Goal: Navigation & Orientation: Find specific page/section

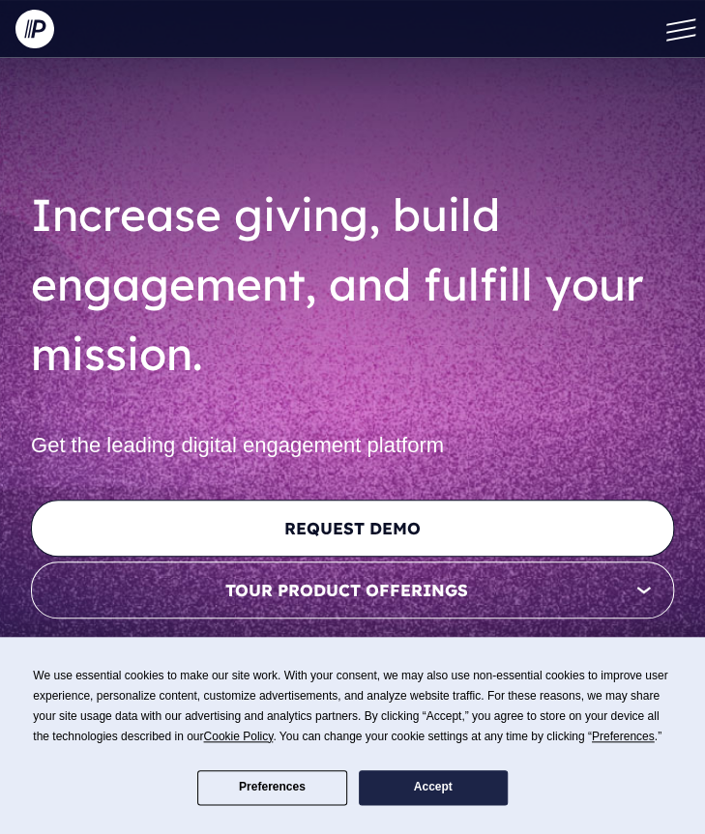
click at [671, 39] on span at bounding box center [680, 37] width 29 height 7
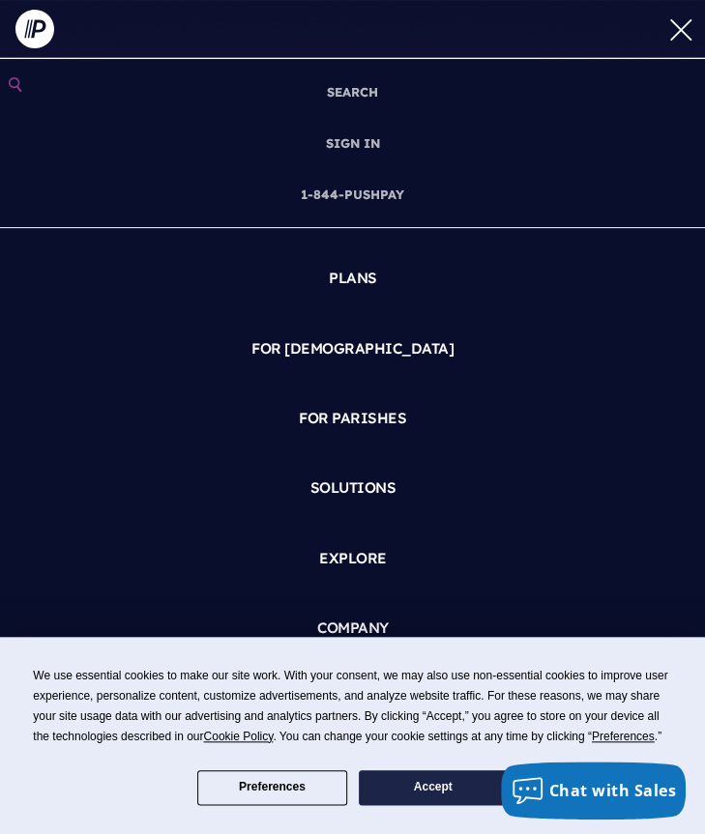
click at [679, 33] on button at bounding box center [676, 29] width 58 height 58
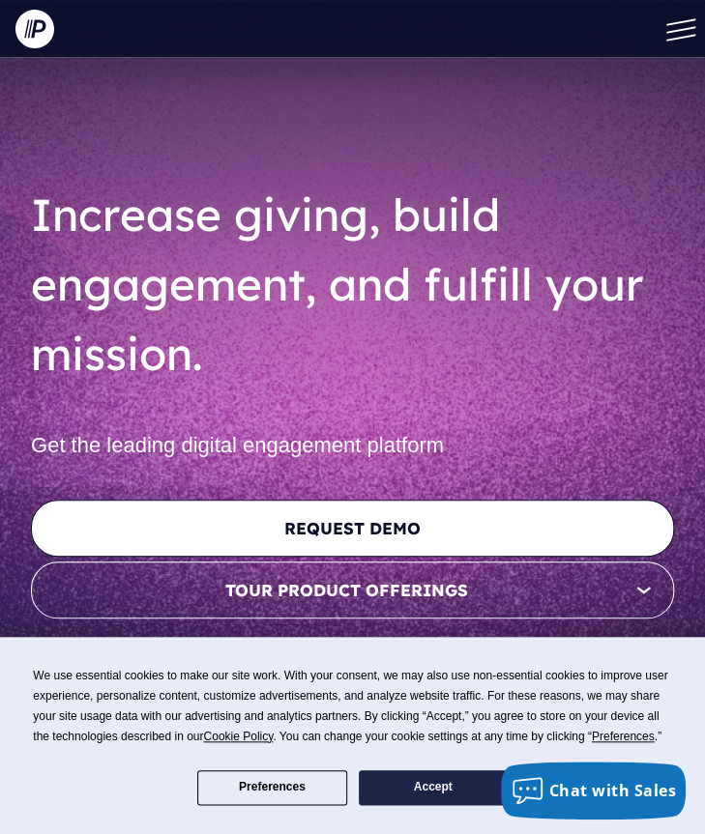
click at [679, 33] on button at bounding box center [676, 29] width 58 height 58
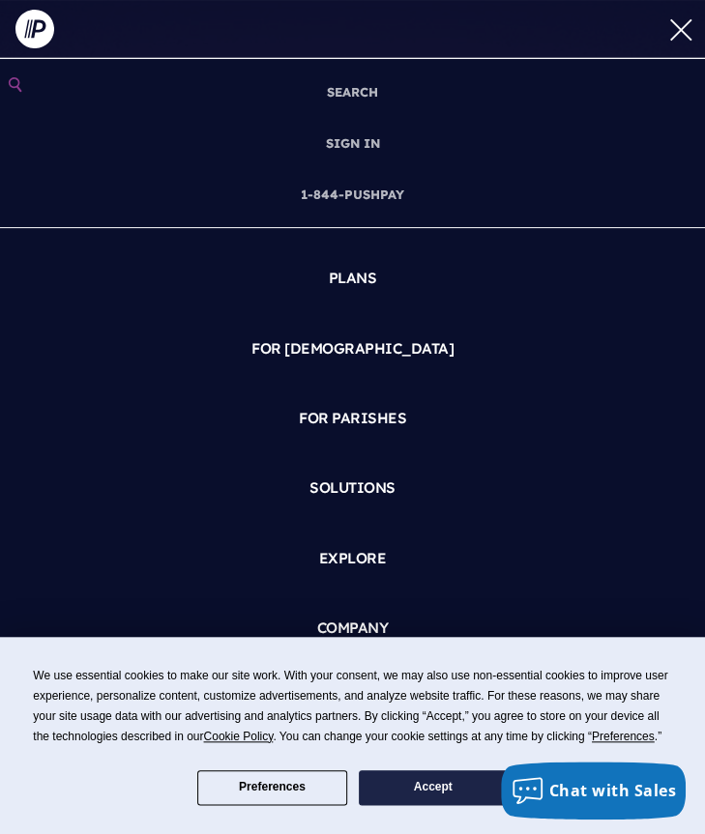
click at [426, 773] on button "Accept" at bounding box center [433, 787] width 149 height 35
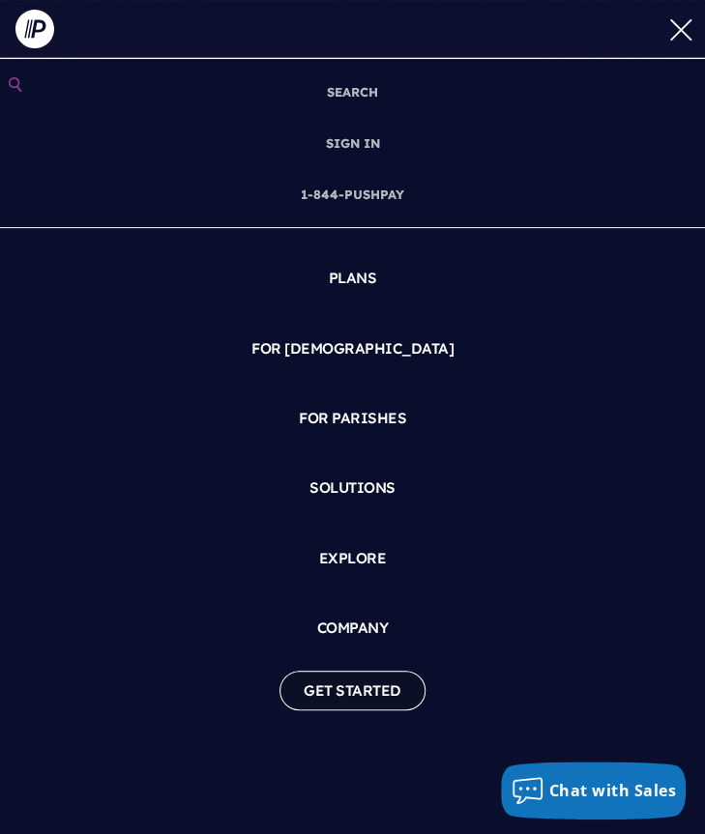
click at [369, 694] on link "GET STARTED" at bounding box center [352, 691] width 146 height 40
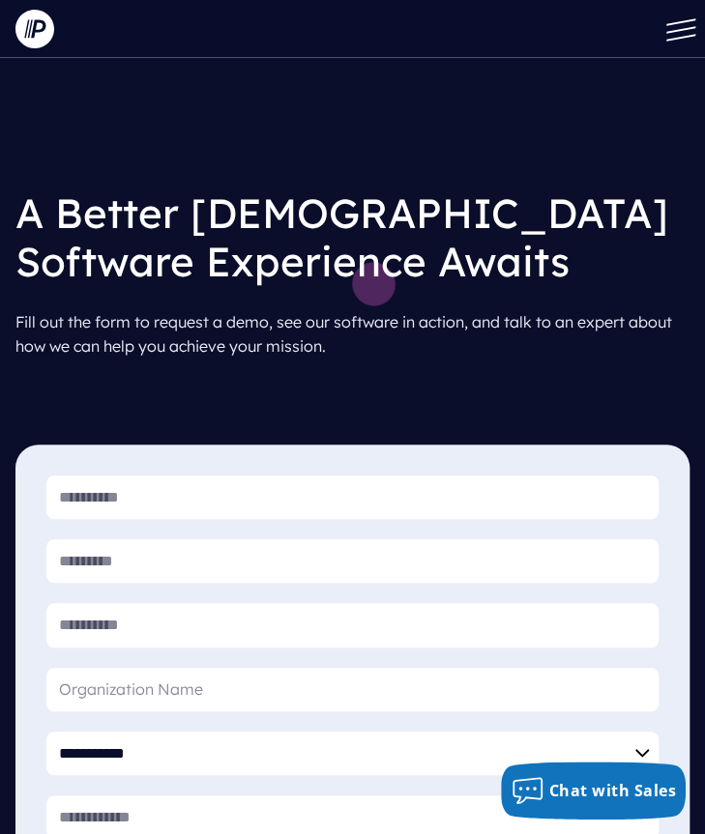
click at [58, 29] on link at bounding box center [38, 29] width 77 height 58
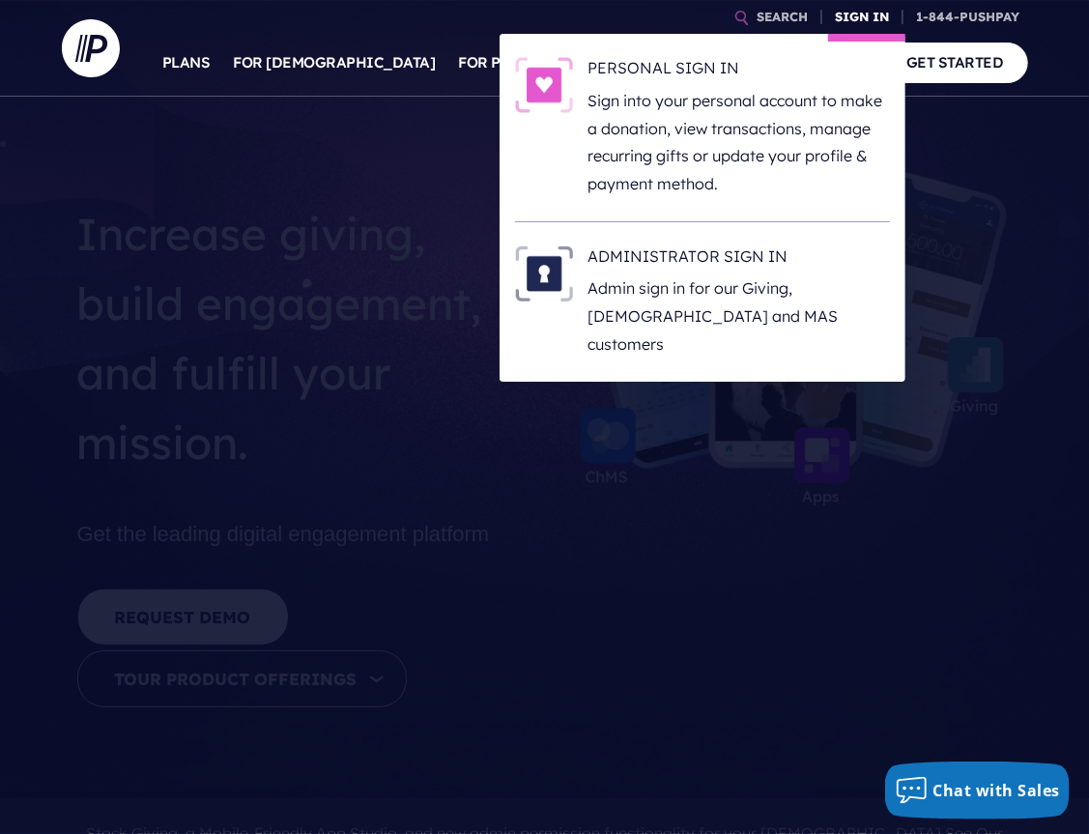
click at [704, 19] on link "SIGN IN" at bounding box center [863, 17] width 70 height 34
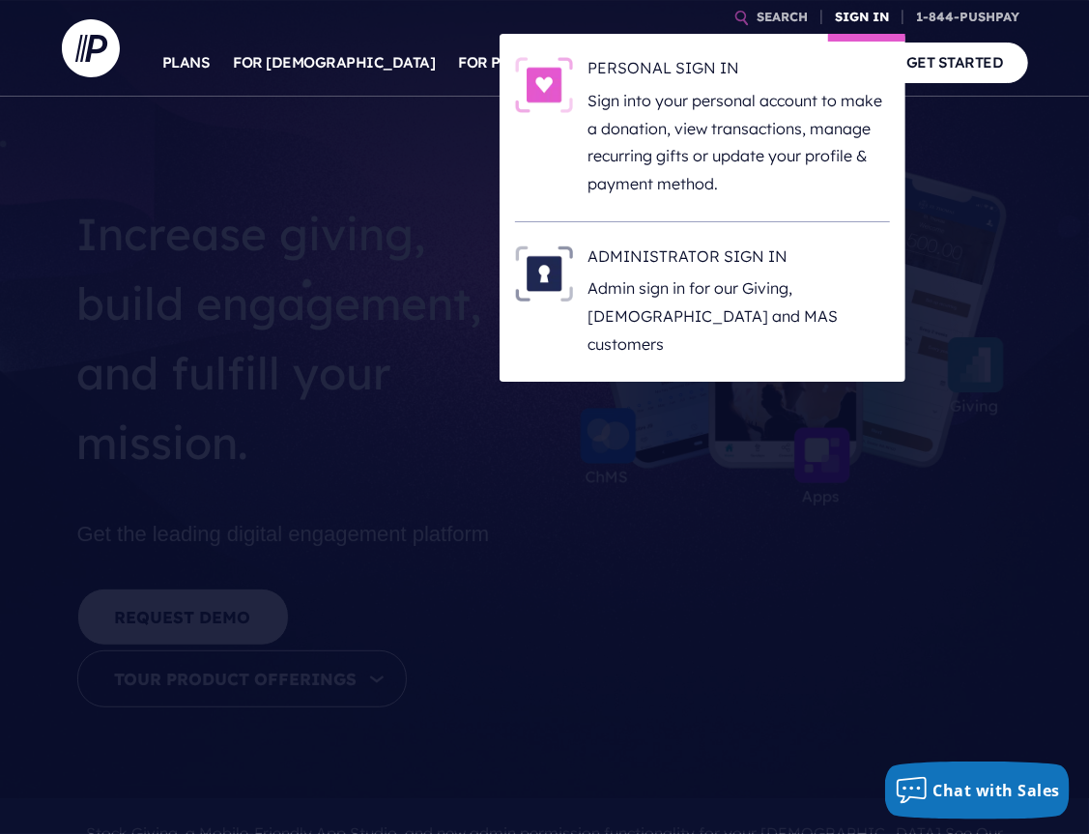
click at [704, 19] on link "SIGN IN" at bounding box center [863, 17] width 70 height 34
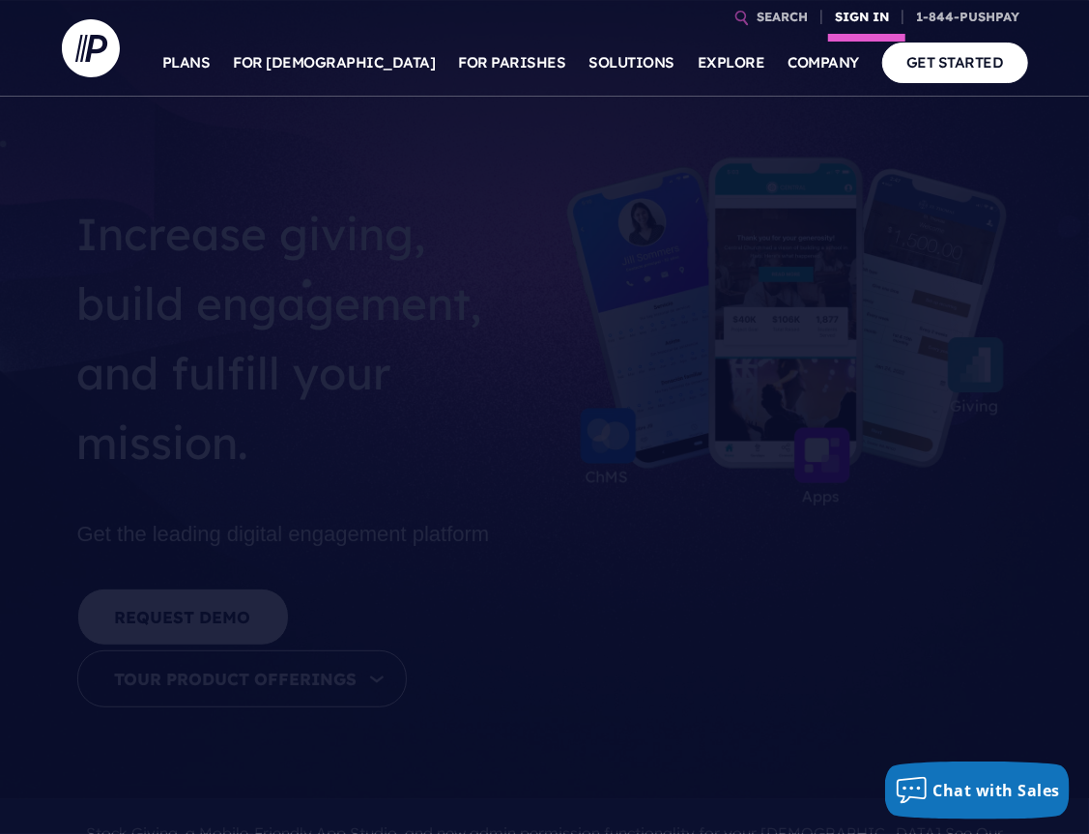
click at [704, 21] on link "SIGN IN" at bounding box center [863, 17] width 70 height 34
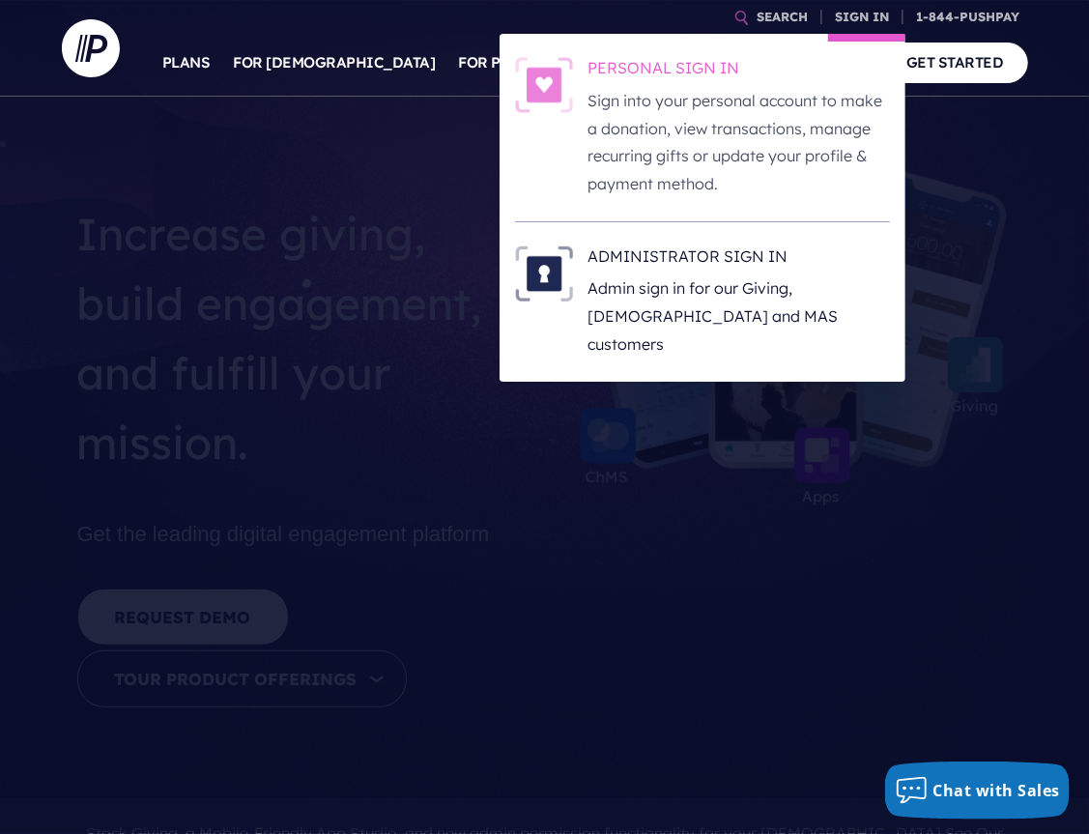
click at [669, 126] on p "Sign into your personal account to make a donation, view transactions, manage r…" at bounding box center [740, 142] width 302 height 111
